Goal: Task Accomplishment & Management: Manage account settings

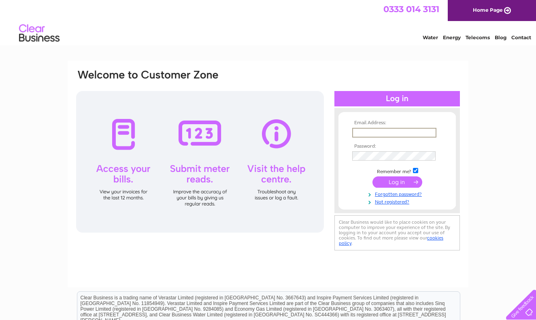
type input "ifa2541@gmail.com"
click at [397, 181] on input "submit" at bounding box center [397, 181] width 50 height 11
click at [394, 183] on input "submit" at bounding box center [397, 181] width 50 height 11
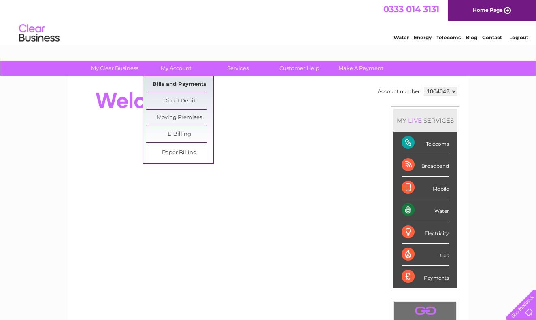
click at [169, 88] on link "Bills and Payments" at bounding box center [179, 84] width 67 height 16
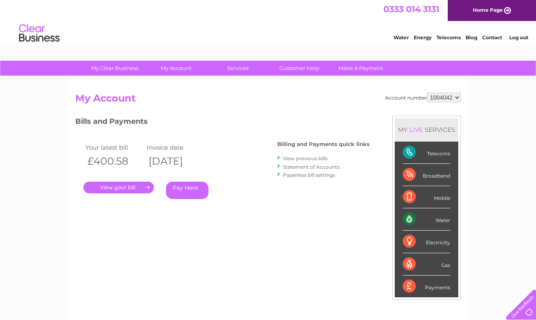
click at [116, 184] on link "." at bounding box center [118, 188] width 70 height 12
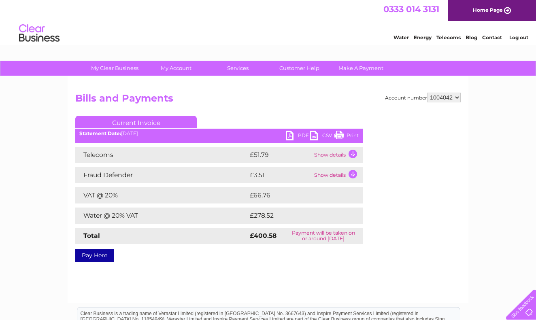
click at [289, 136] on link "PDF" at bounding box center [298, 137] width 24 height 12
